Goal: Find specific page/section: Find specific page/section

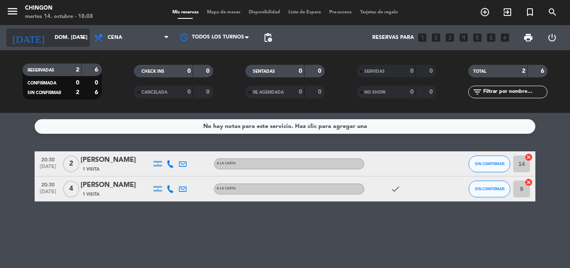
click at [61, 43] on input "dom. [DATE]" at bounding box center [86, 37] width 71 height 14
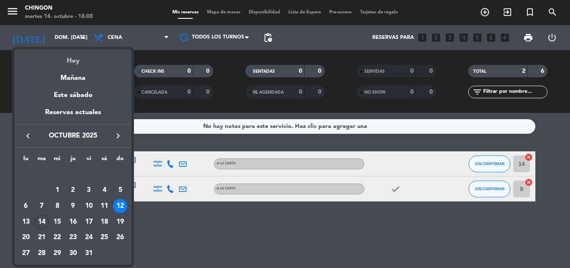
click at [66, 54] on div "Hoy" at bounding box center [73, 57] width 117 height 17
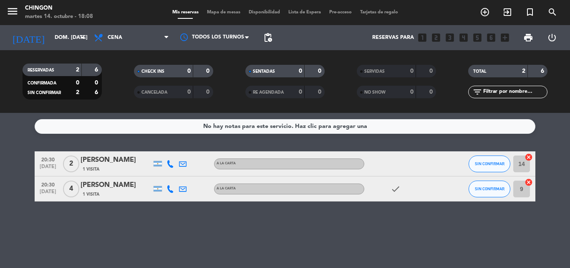
type input "[DATE] oct."
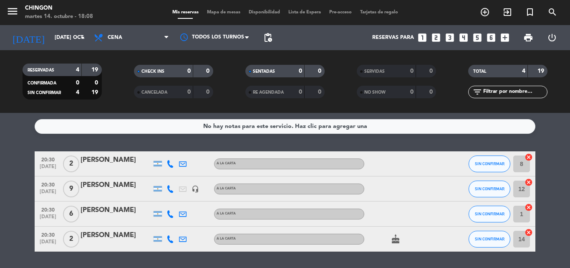
click at [290, 9] on div "Mis reservas Mapa de mesas Disponibilidad Lista de Espera Pre-acceso Tarjetas d…" at bounding box center [285, 13] width 234 height 8
click at [295, 13] on span "Lista de Espera" at bounding box center [304, 12] width 41 height 5
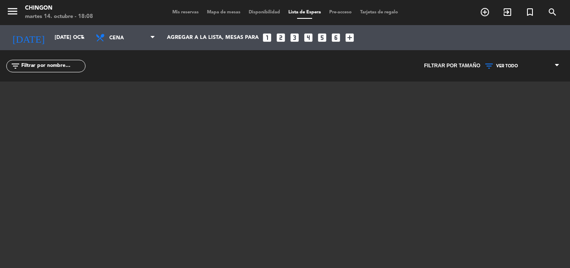
click at [175, 10] on span "Mis reservas" at bounding box center [185, 12] width 35 height 5
